Goal: Information Seeking & Learning: Find specific page/section

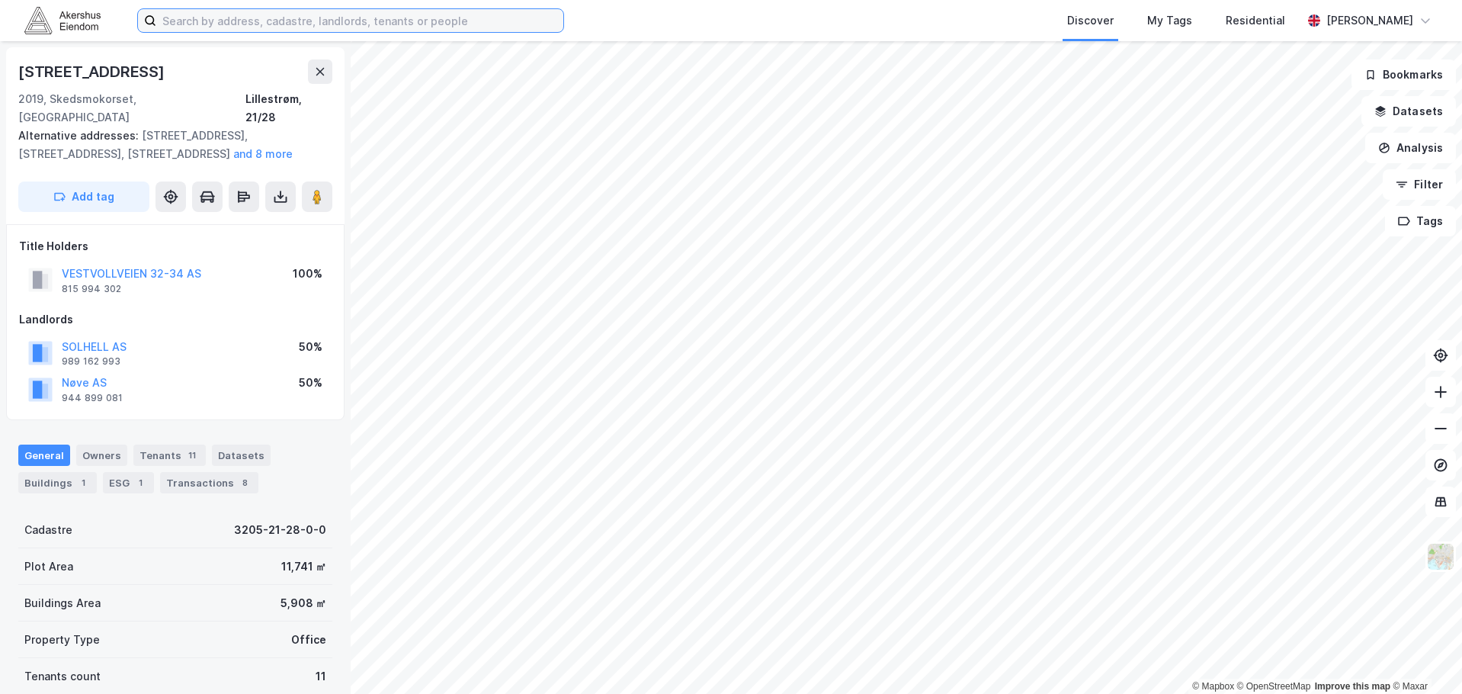
click at [207, 19] on input at bounding box center [359, 20] width 407 height 23
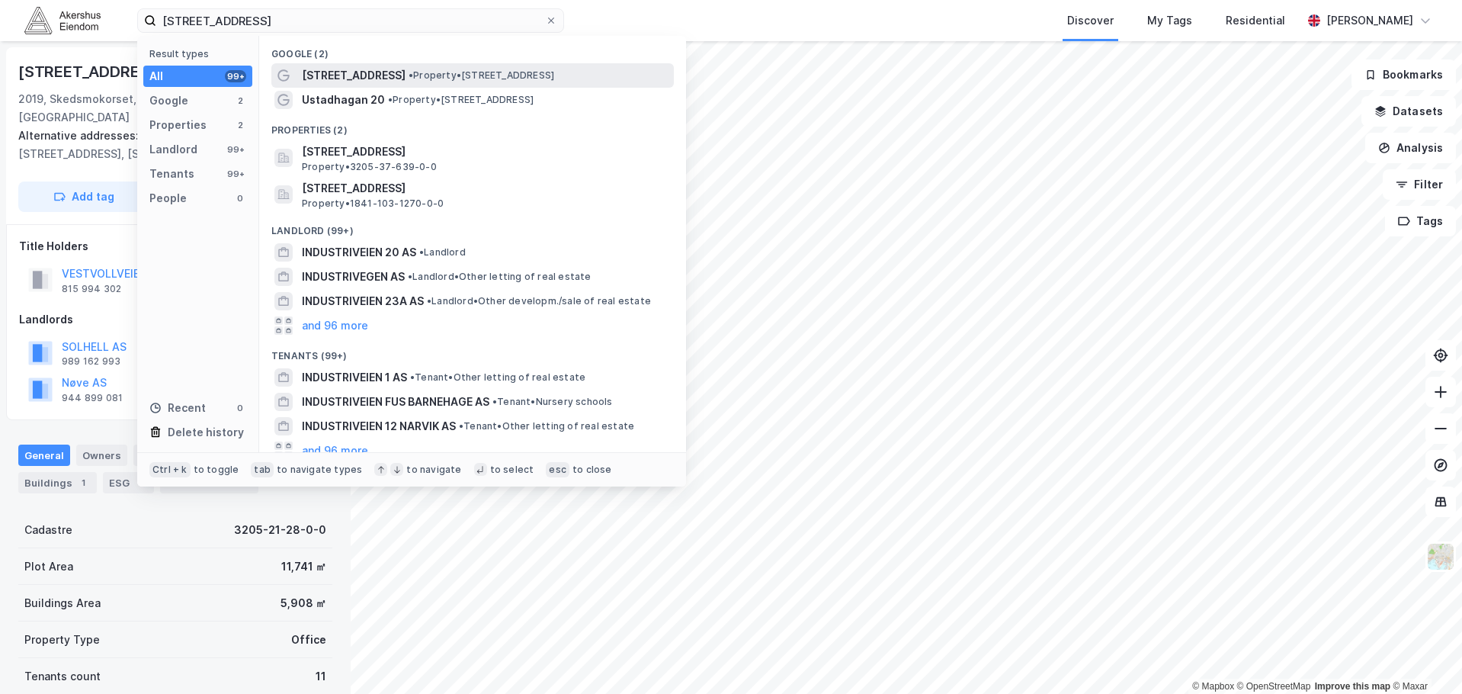
click at [380, 81] on span "[STREET_ADDRESS]" at bounding box center [354, 75] width 104 height 18
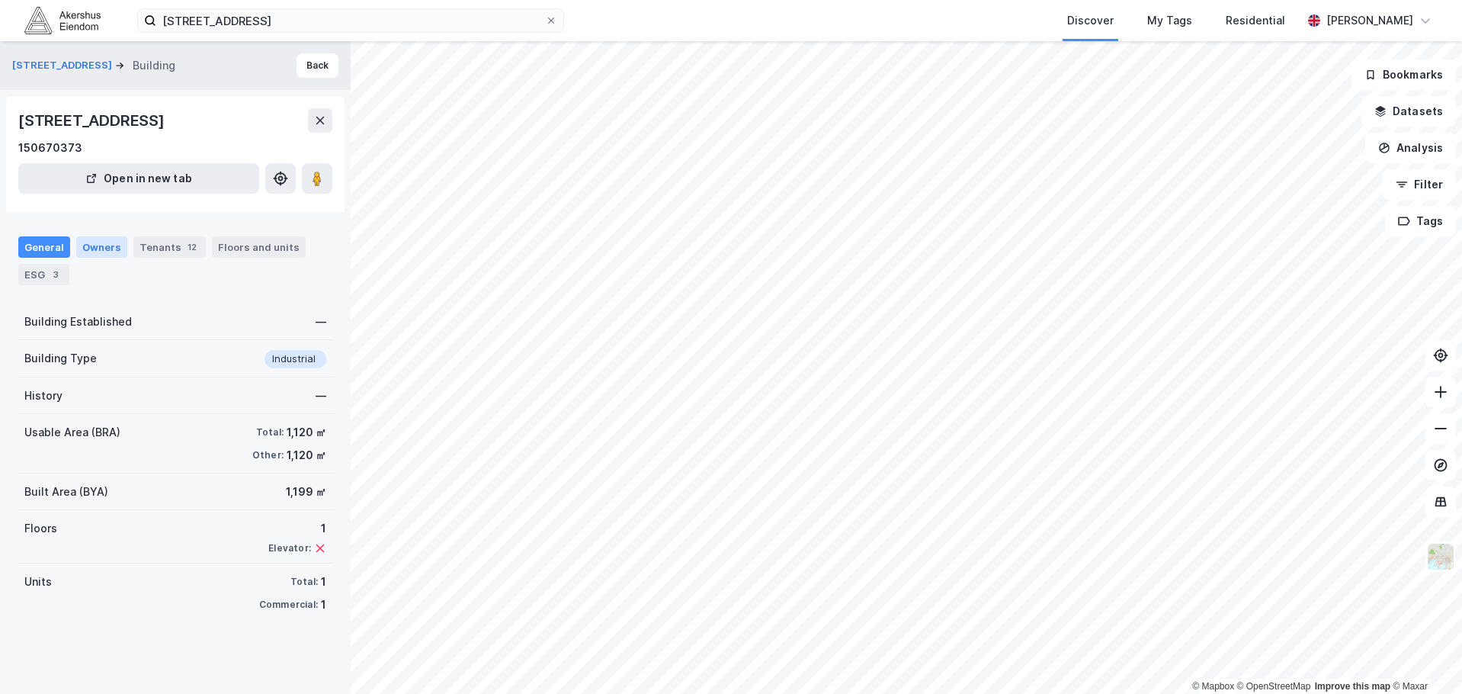
click at [110, 242] on div "Owners" at bounding box center [101, 246] width 51 height 21
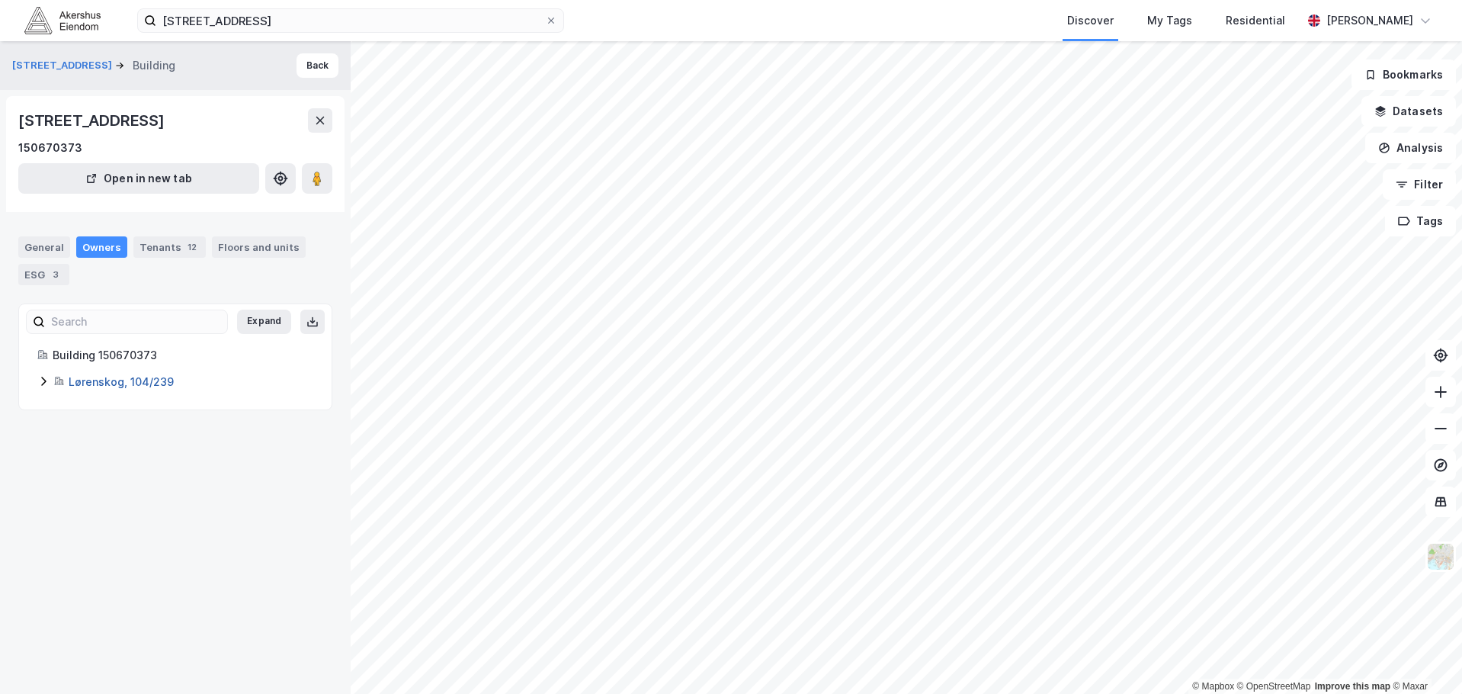
click at [77, 386] on link "Lørenskog, 104/239" at bounding box center [121, 381] width 105 height 13
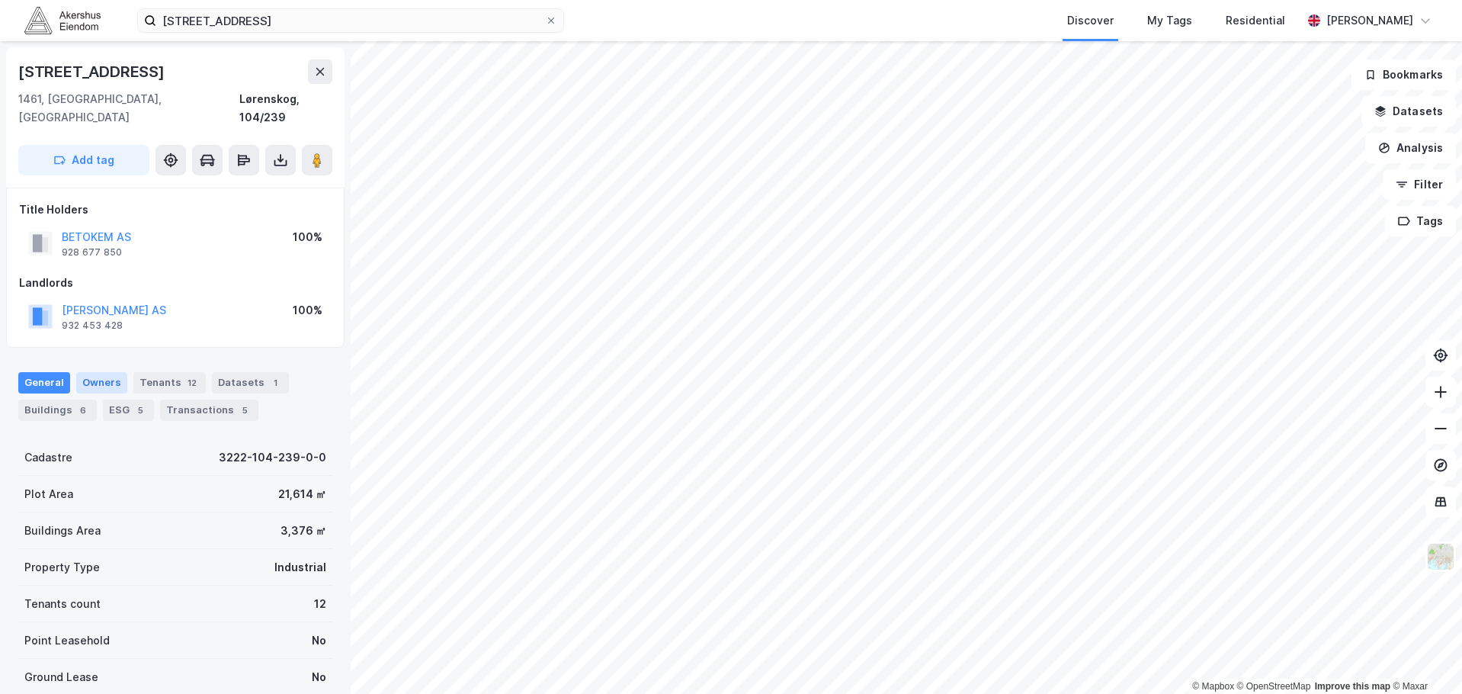
click at [94, 372] on div "Owners" at bounding box center [101, 382] width 51 height 21
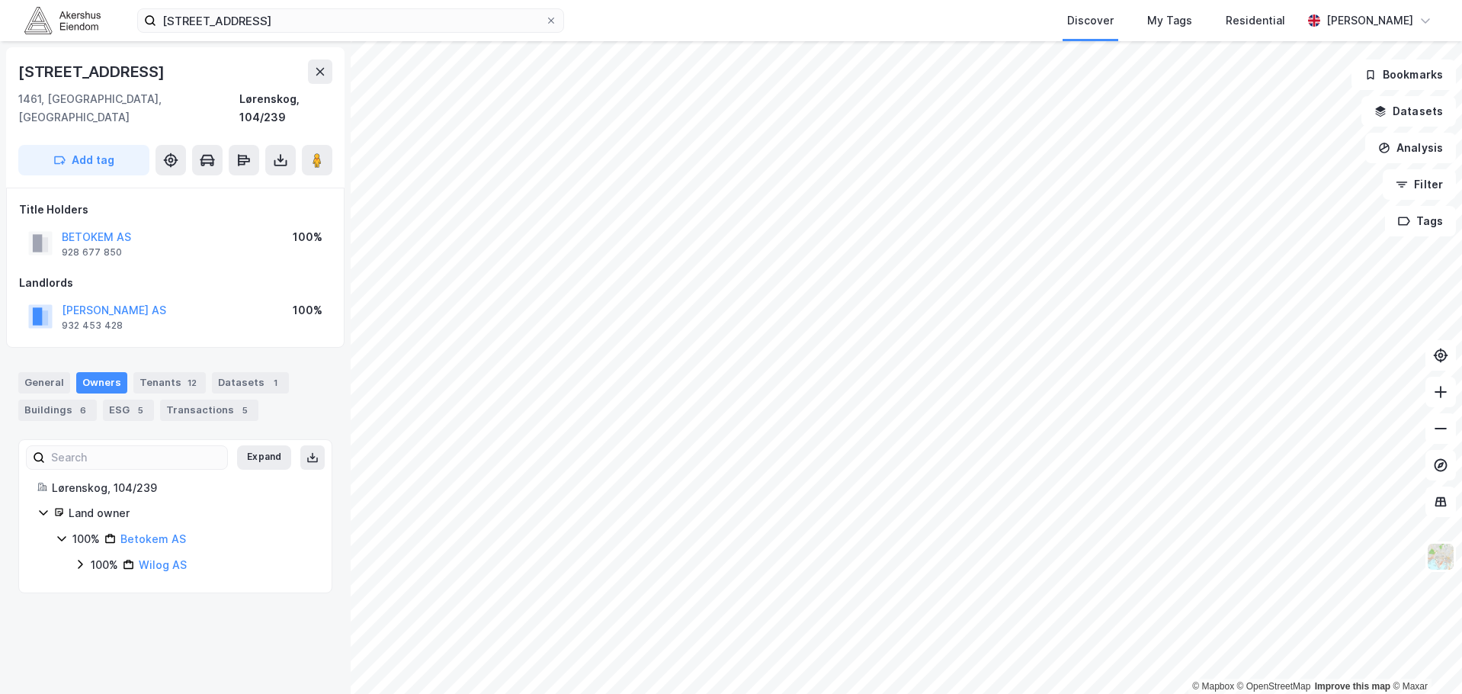
click at [307, 372] on div "General Owners Tenants 12 Datasets 1 Buildings 6 ESG 5 Transactions 5" at bounding box center [175, 396] width 314 height 49
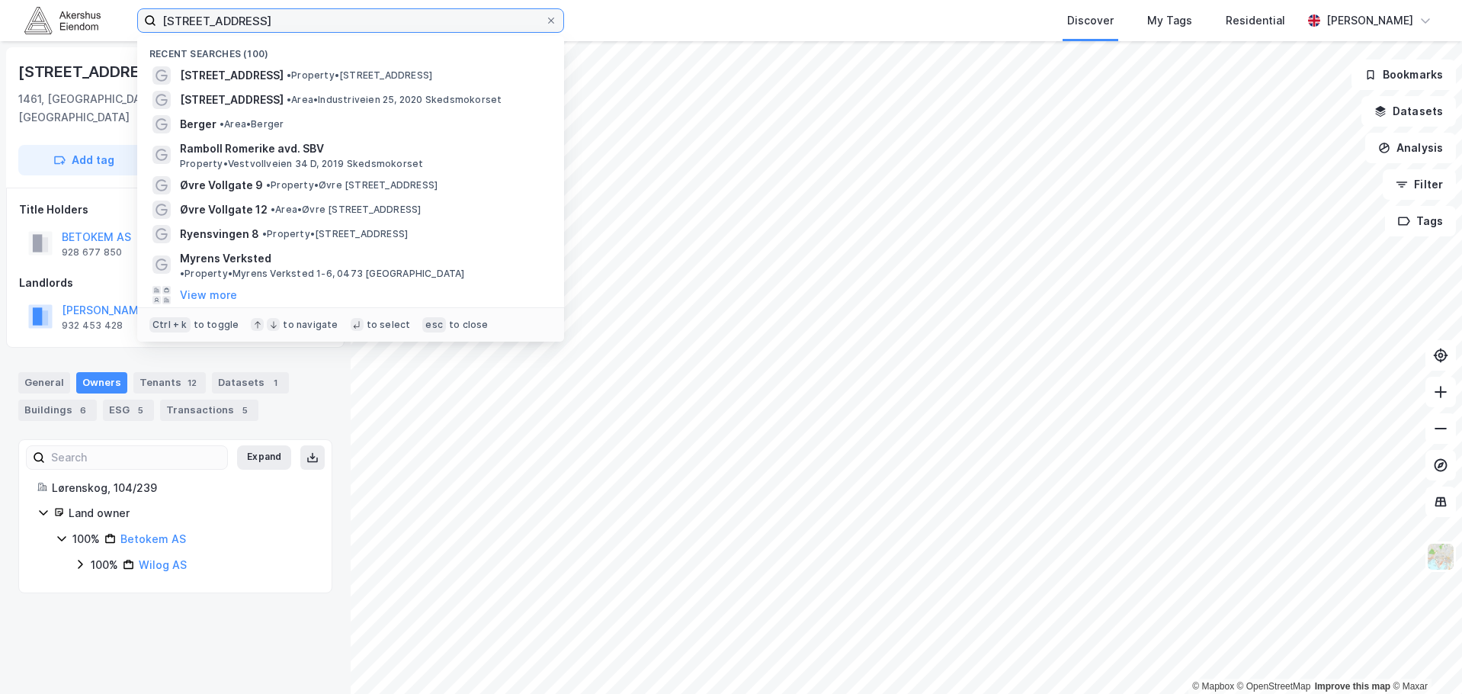
click at [249, 11] on input "[STREET_ADDRESS]" at bounding box center [350, 20] width 389 height 23
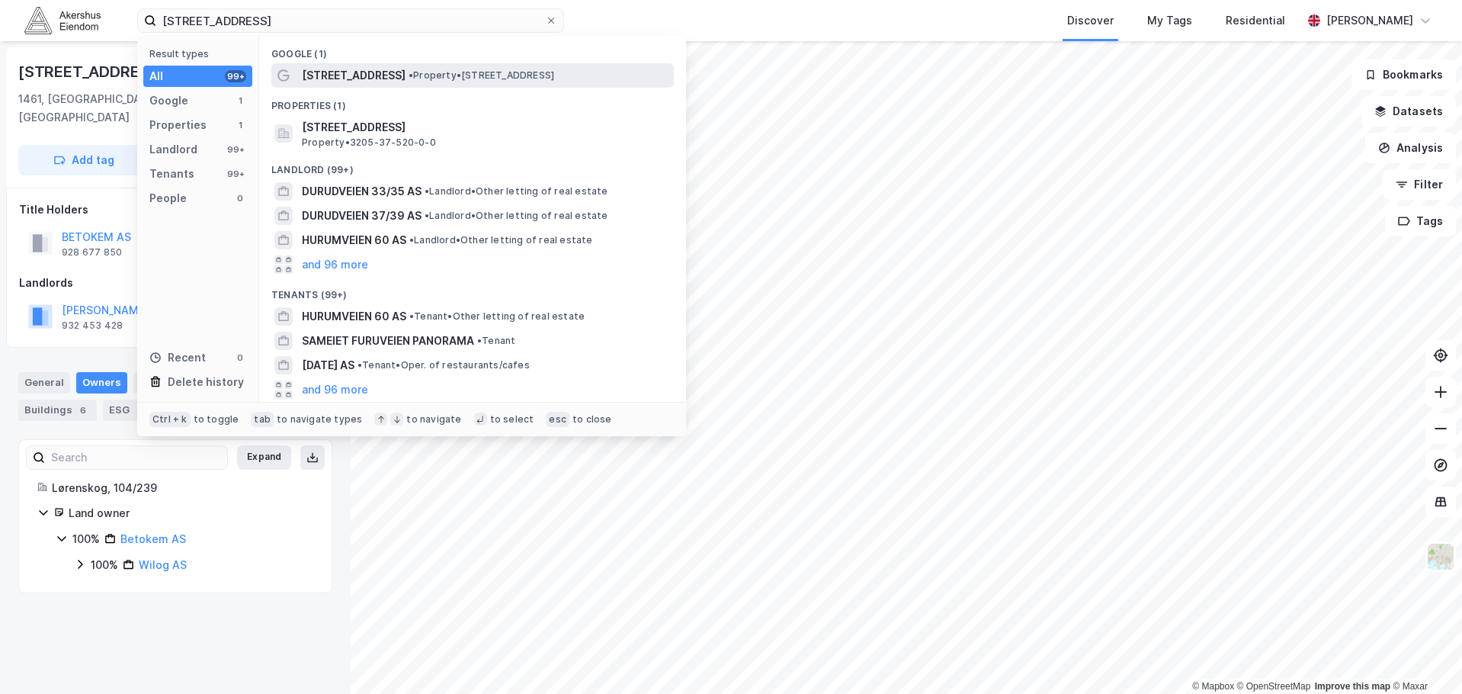
click at [371, 82] on div "[STREET_ADDRESS] • Property • [STREET_ADDRESS]" at bounding box center [486, 75] width 369 height 18
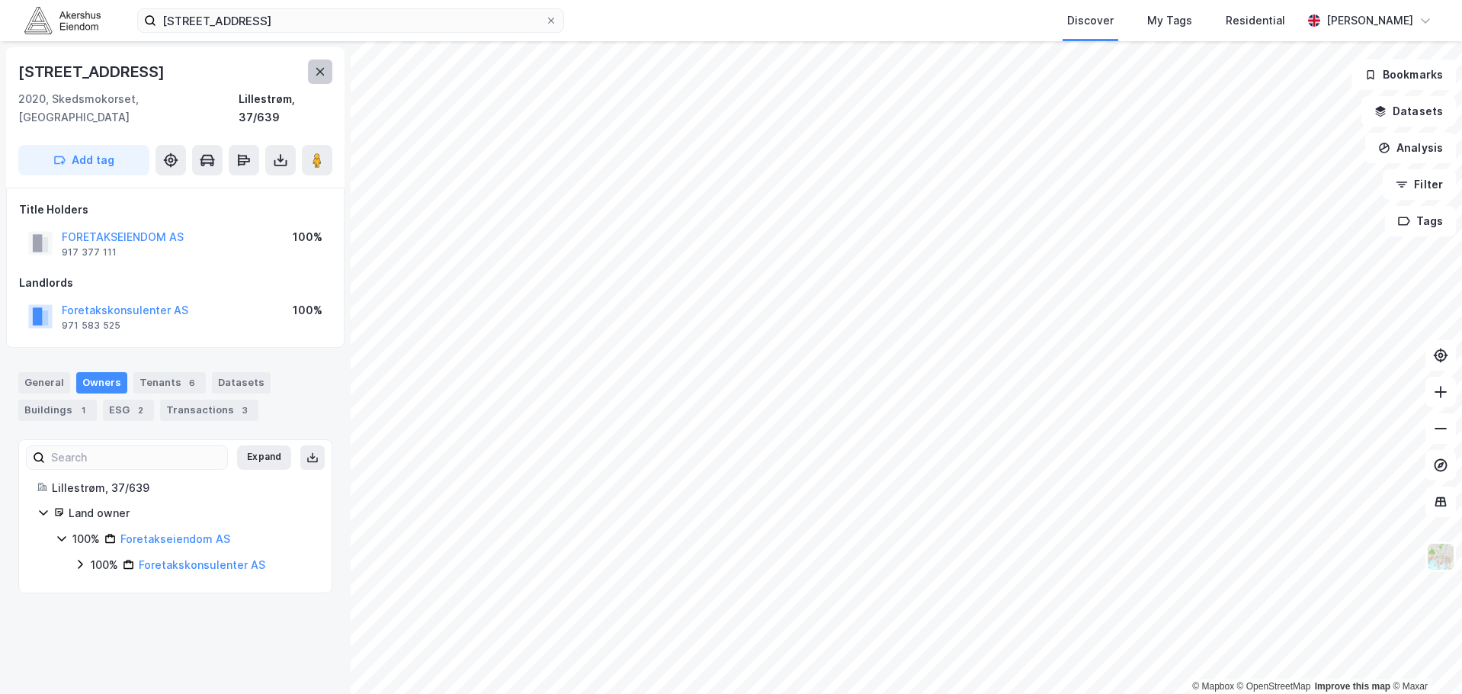
click at [318, 69] on icon at bounding box center [320, 72] width 8 height 8
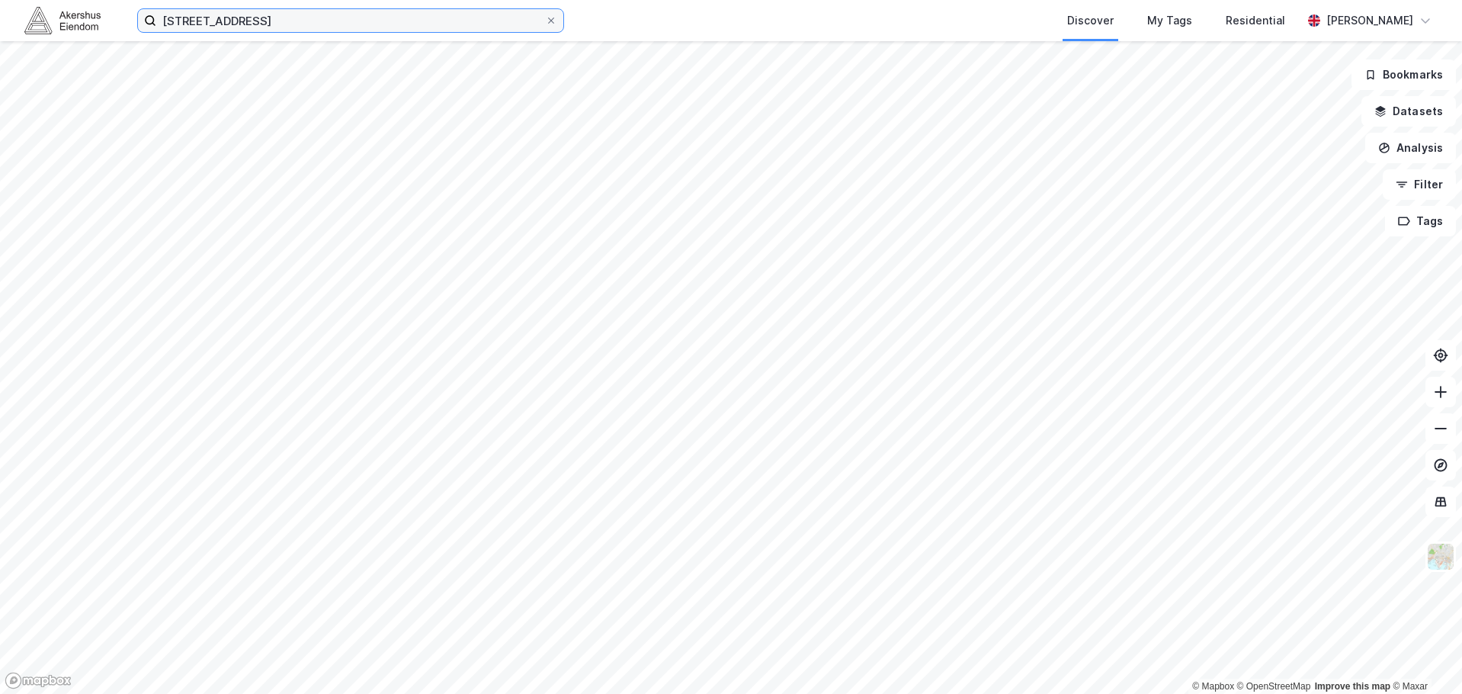
click at [275, 24] on input "[STREET_ADDRESS]" at bounding box center [350, 20] width 389 height 23
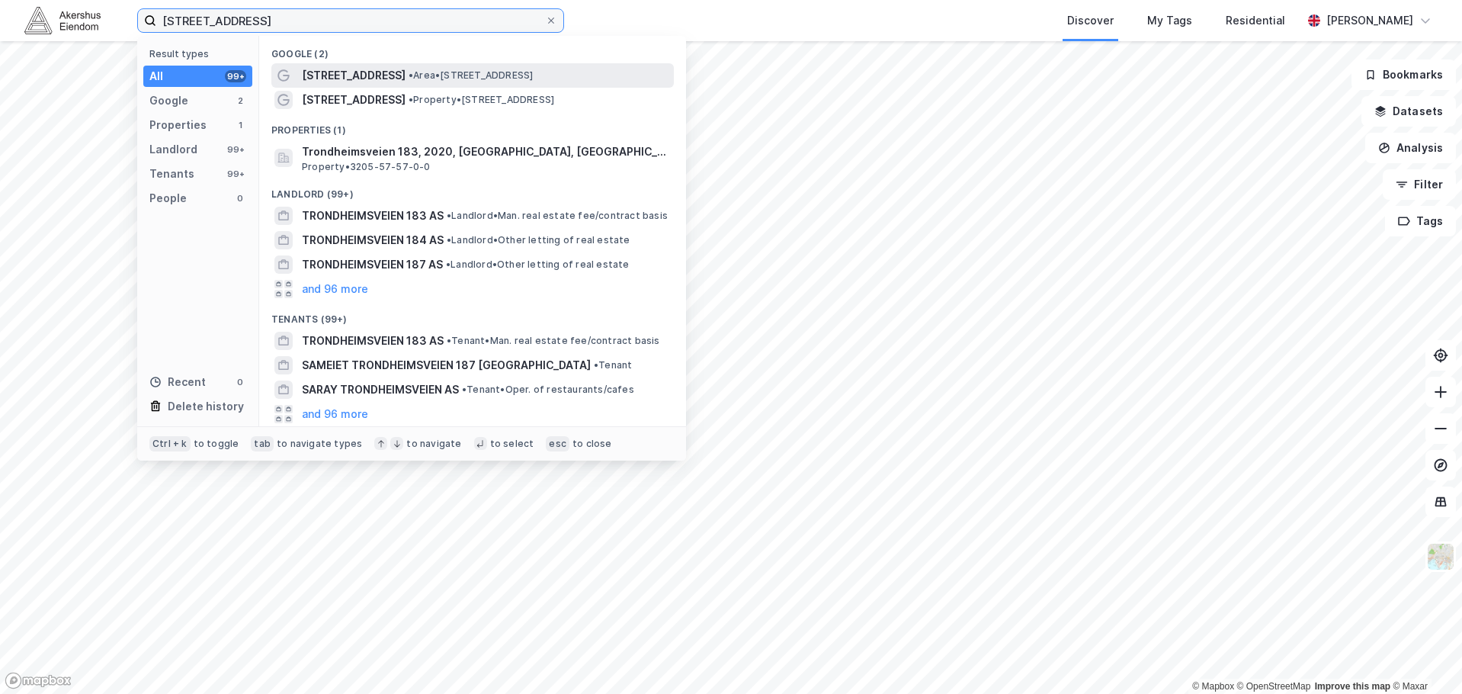
type input "[STREET_ADDRESS]"
click at [376, 68] on span "[STREET_ADDRESS]" at bounding box center [354, 75] width 104 height 18
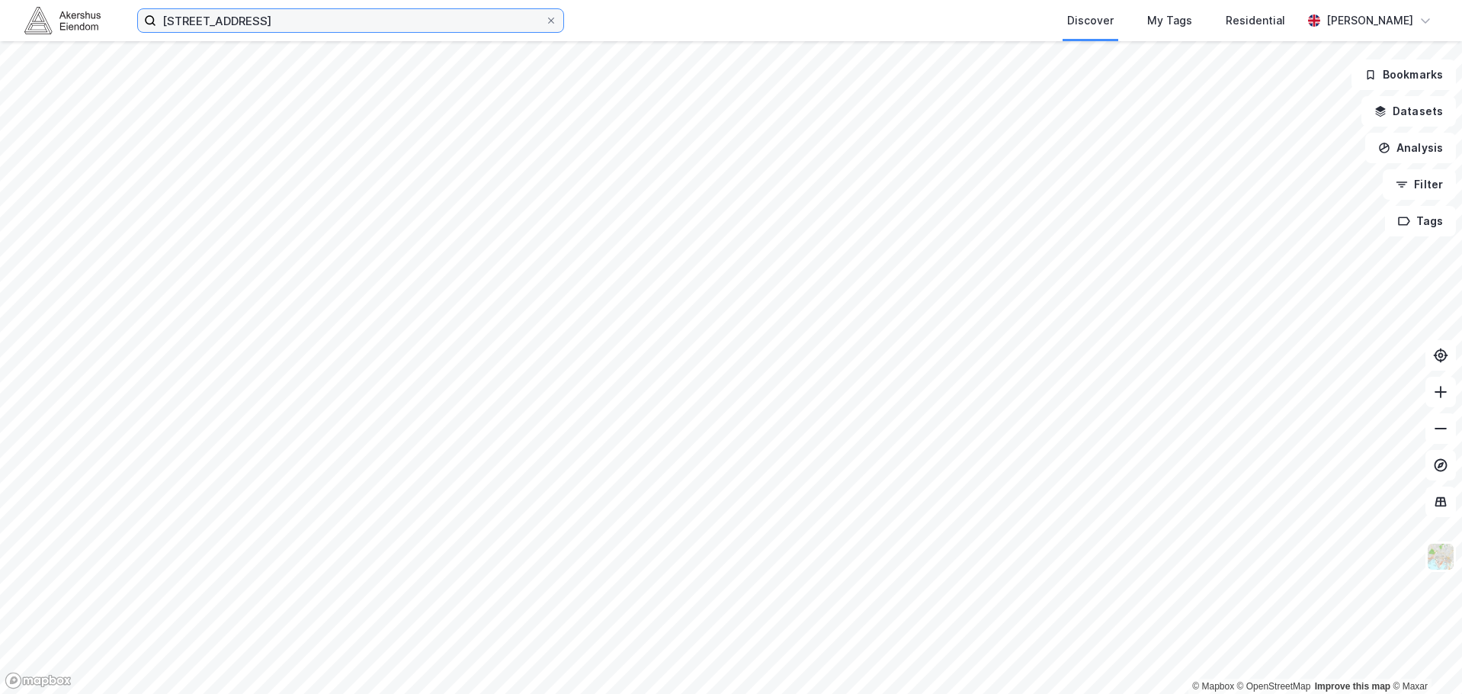
click at [259, 18] on input "[STREET_ADDRESS]" at bounding box center [350, 20] width 389 height 23
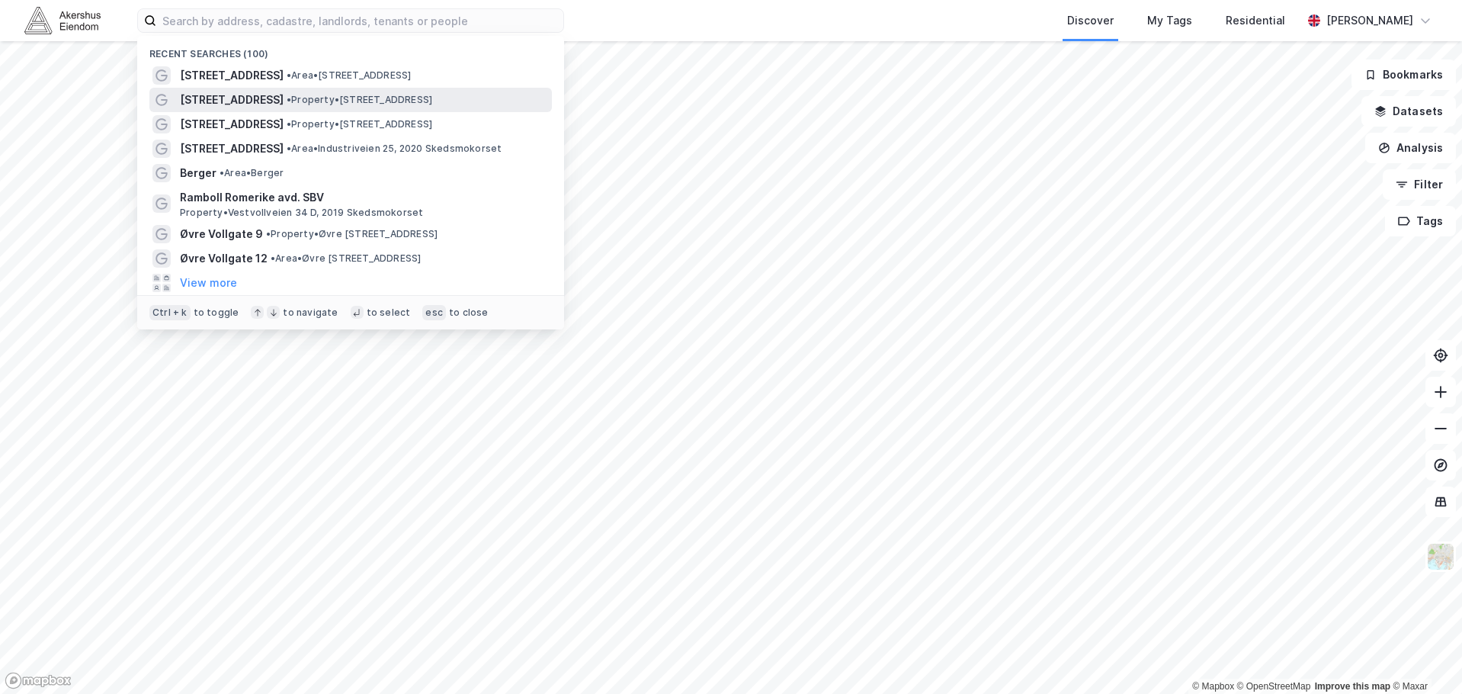
click at [218, 93] on span "[STREET_ADDRESS]" at bounding box center [232, 100] width 104 height 18
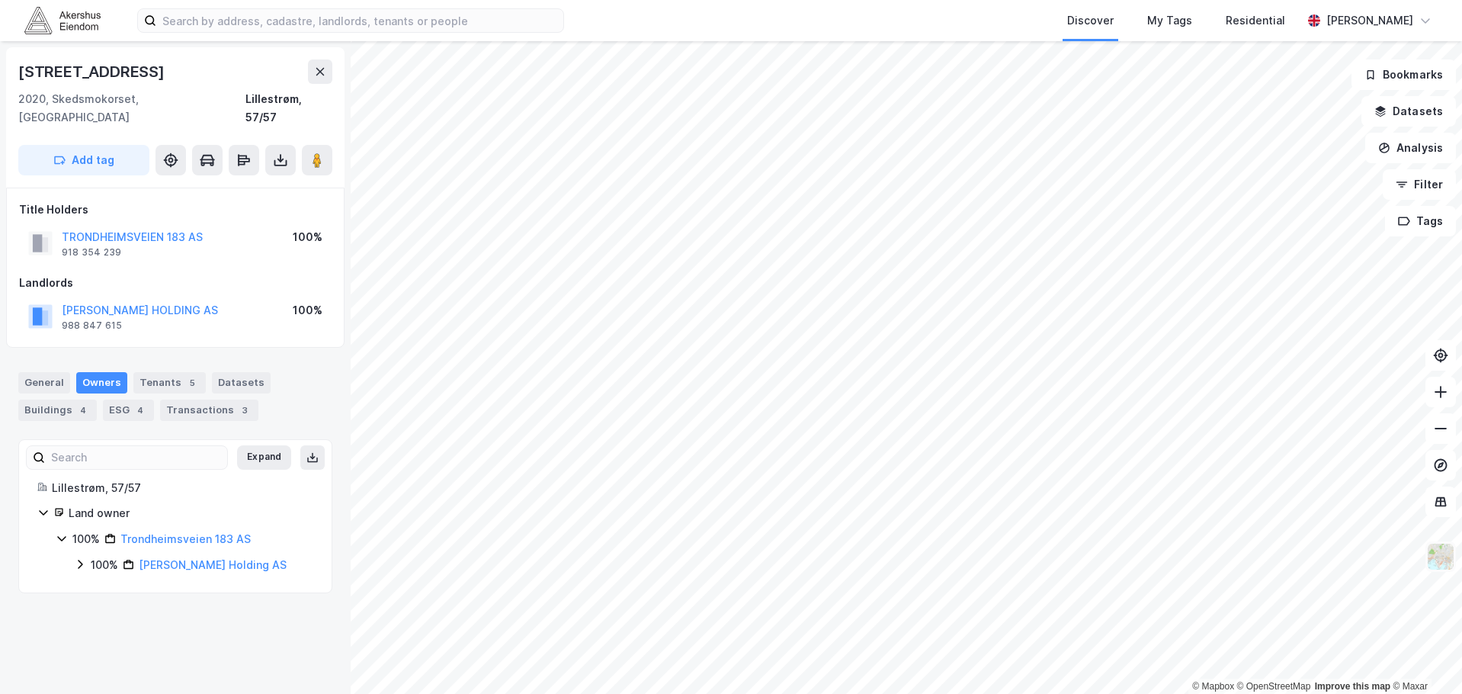
click at [1448, 554] on img at bounding box center [1440, 556] width 29 height 29
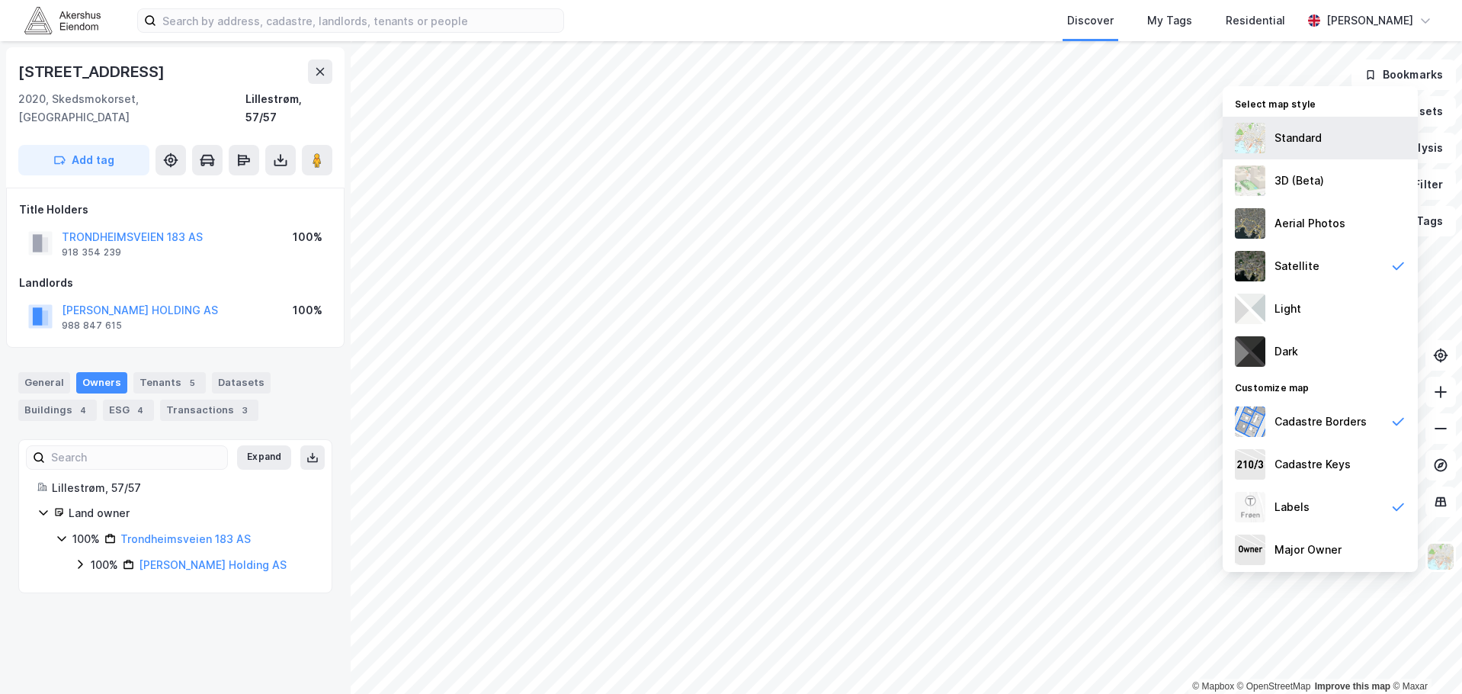
click at [1336, 154] on div "Standard" at bounding box center [1319, 138] width 195 height 43
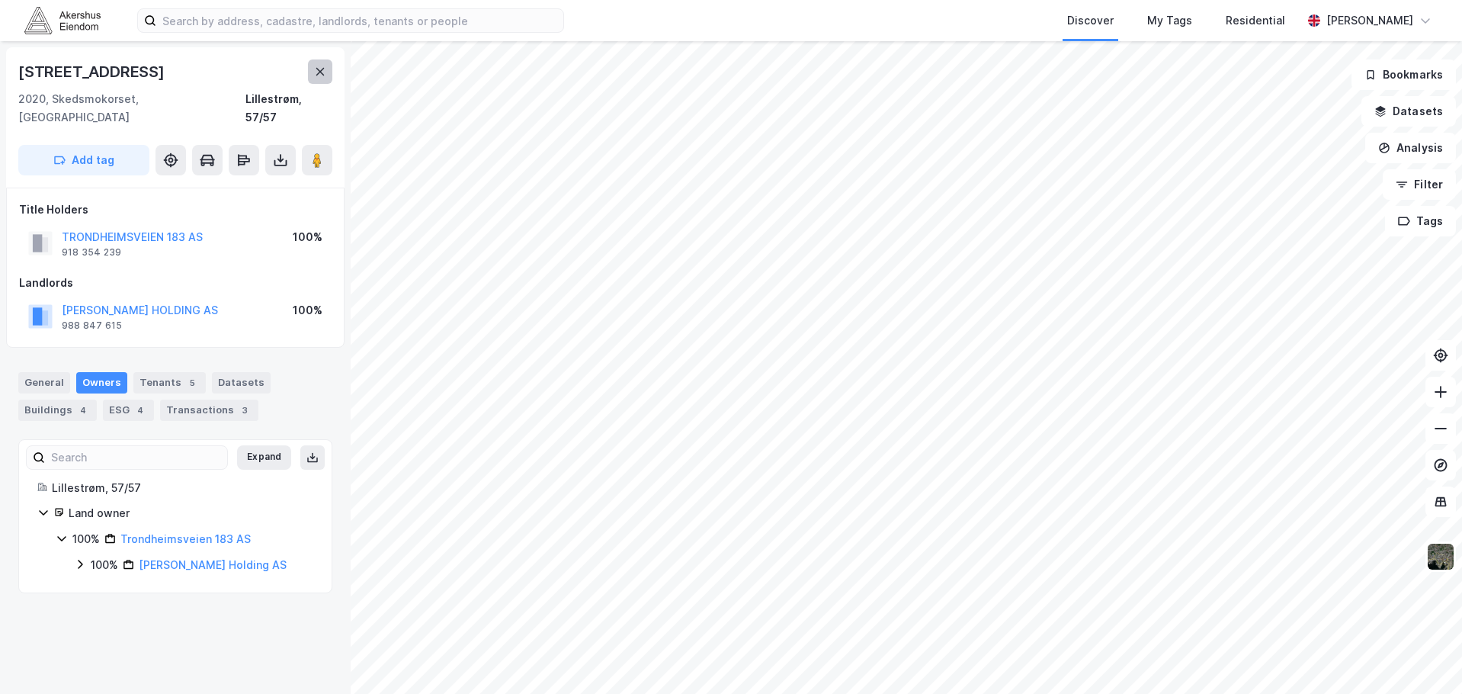
click at [314, 68] on icon at bounding box center [320, 72] width 12 height 12
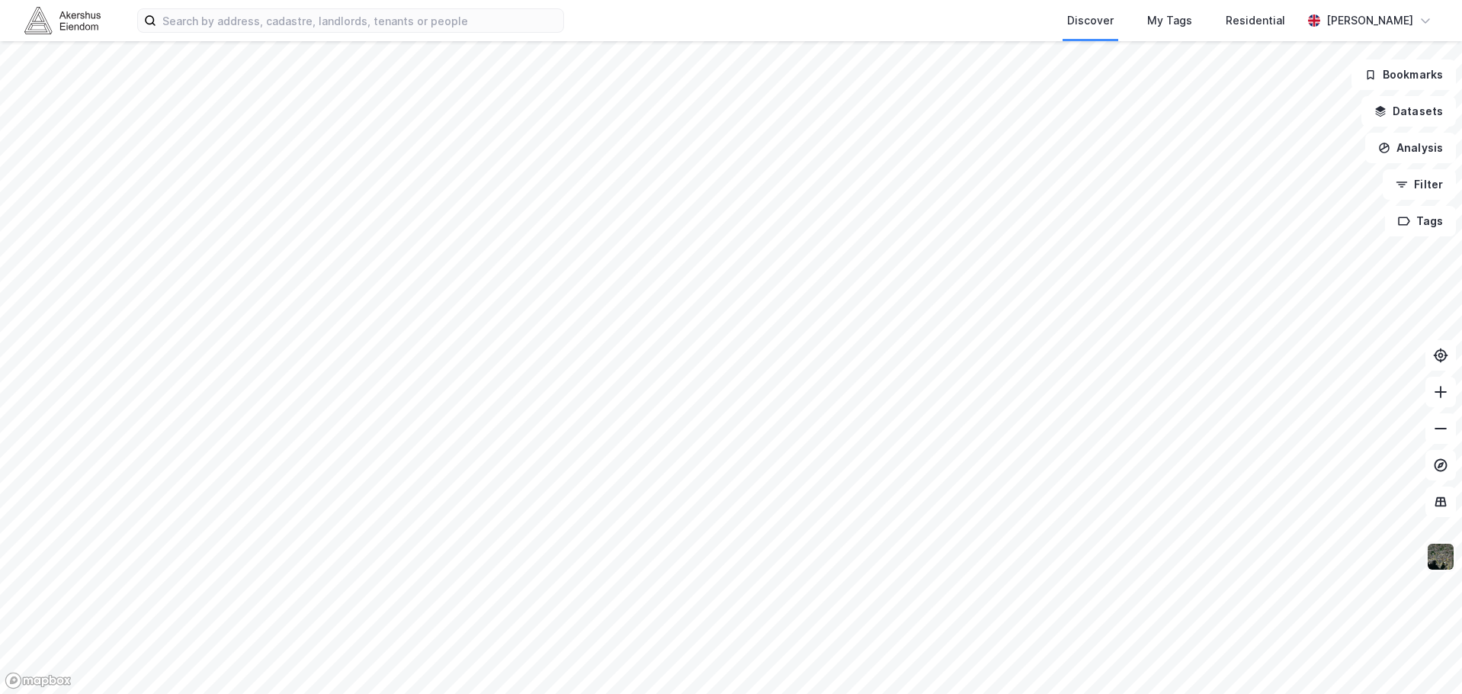
click at [1444, 559] on img at bounding box center [1440, 556] width 29 height 29
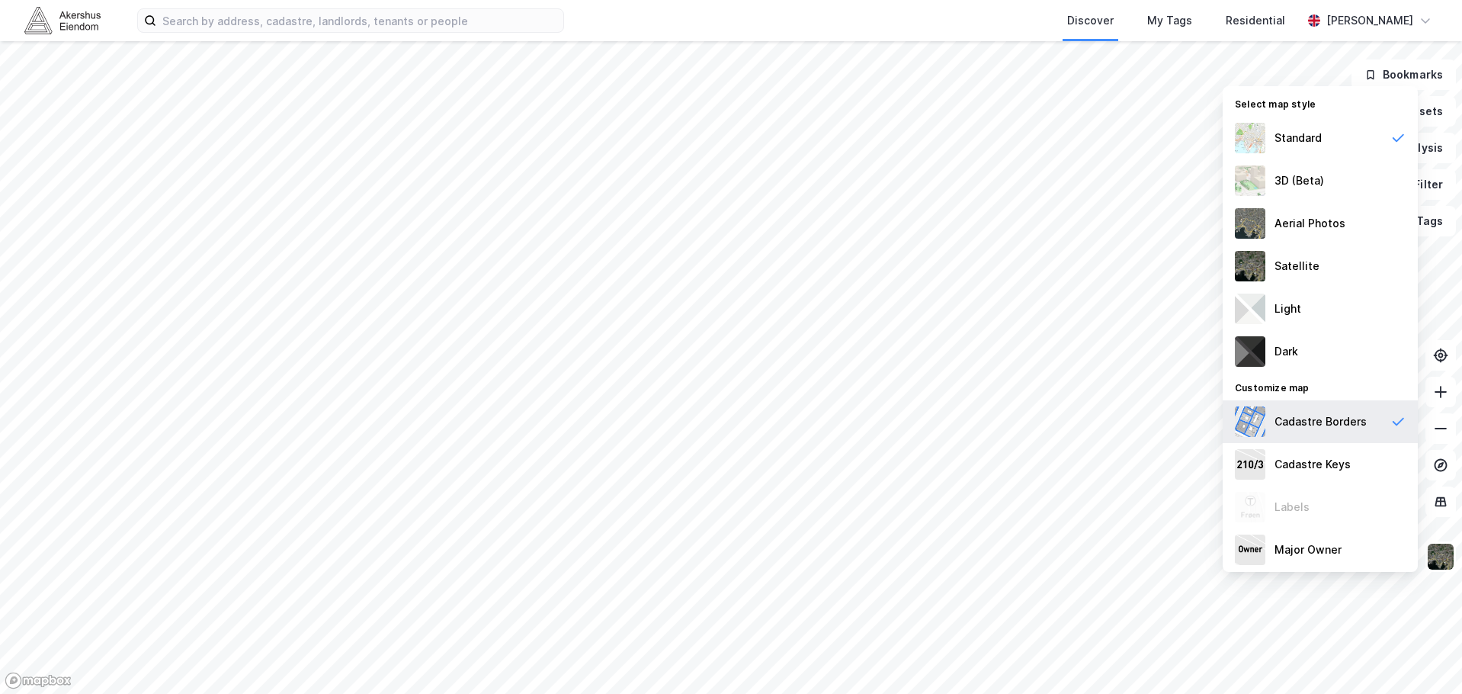
click at [1318, 413] on div "Cadastre Borders" at bounding box center [1320, 421] width 92 height 18
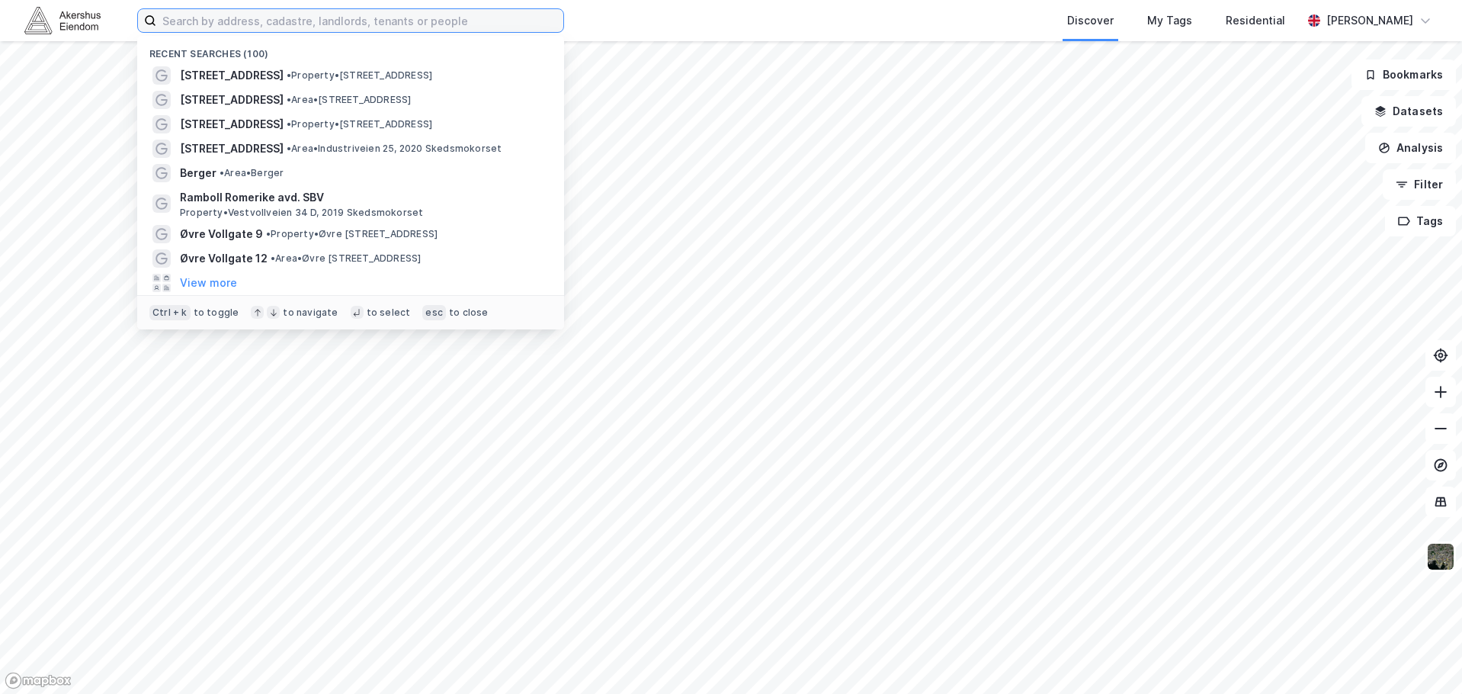
click at [357, 27] on input at bounding box center [359, 20] width 407 height 23
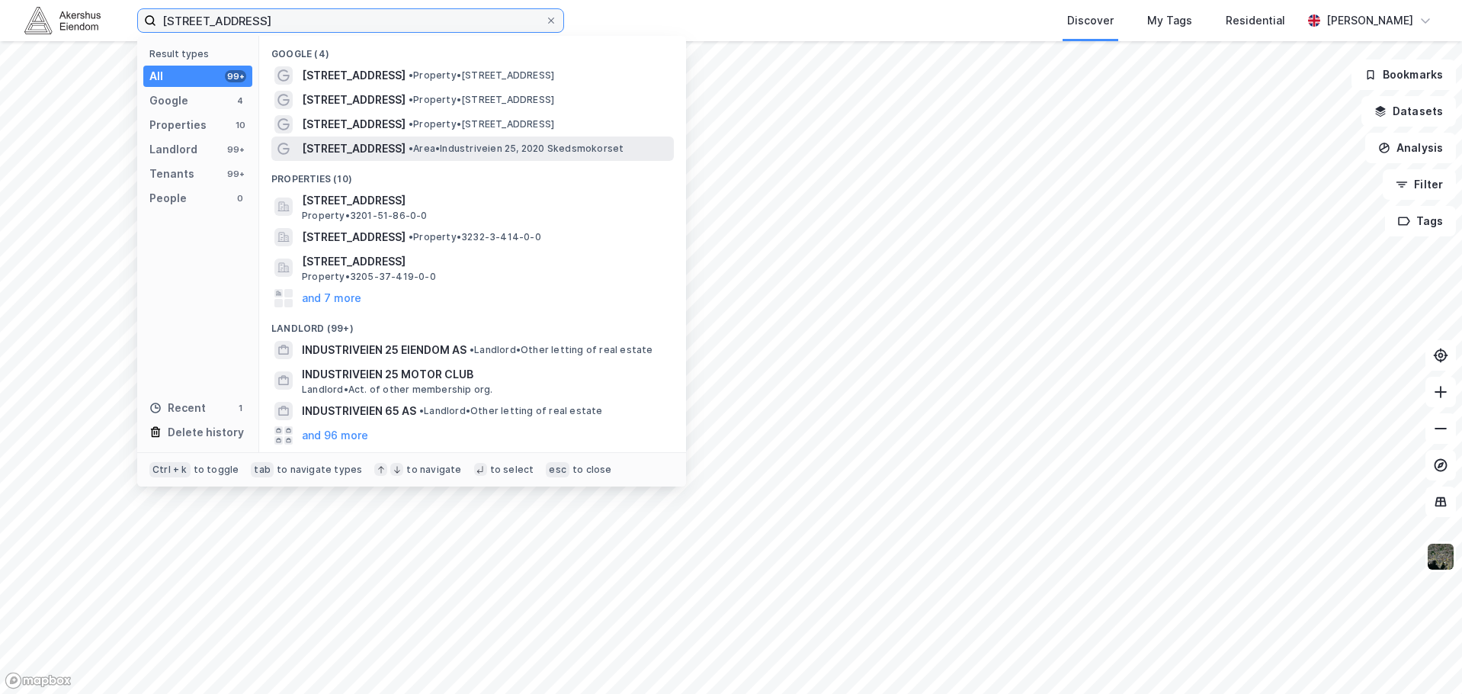
type input "[STREET_ADDRESS]"
click at [361, 145] on span "[STREET_ADDRESS]" at bounding box center [354, 148] width 104 height 18
click at [292, 28] on input "[STREET_ADDRESS]" at bounding box center [350, 20] width 389 height 23
click at [348, 145] on span "[STREET_ADDRESS]" at bounding box center [354, 148] width 104 height 18
